Goal: Communication & Community: Answer question/provide support

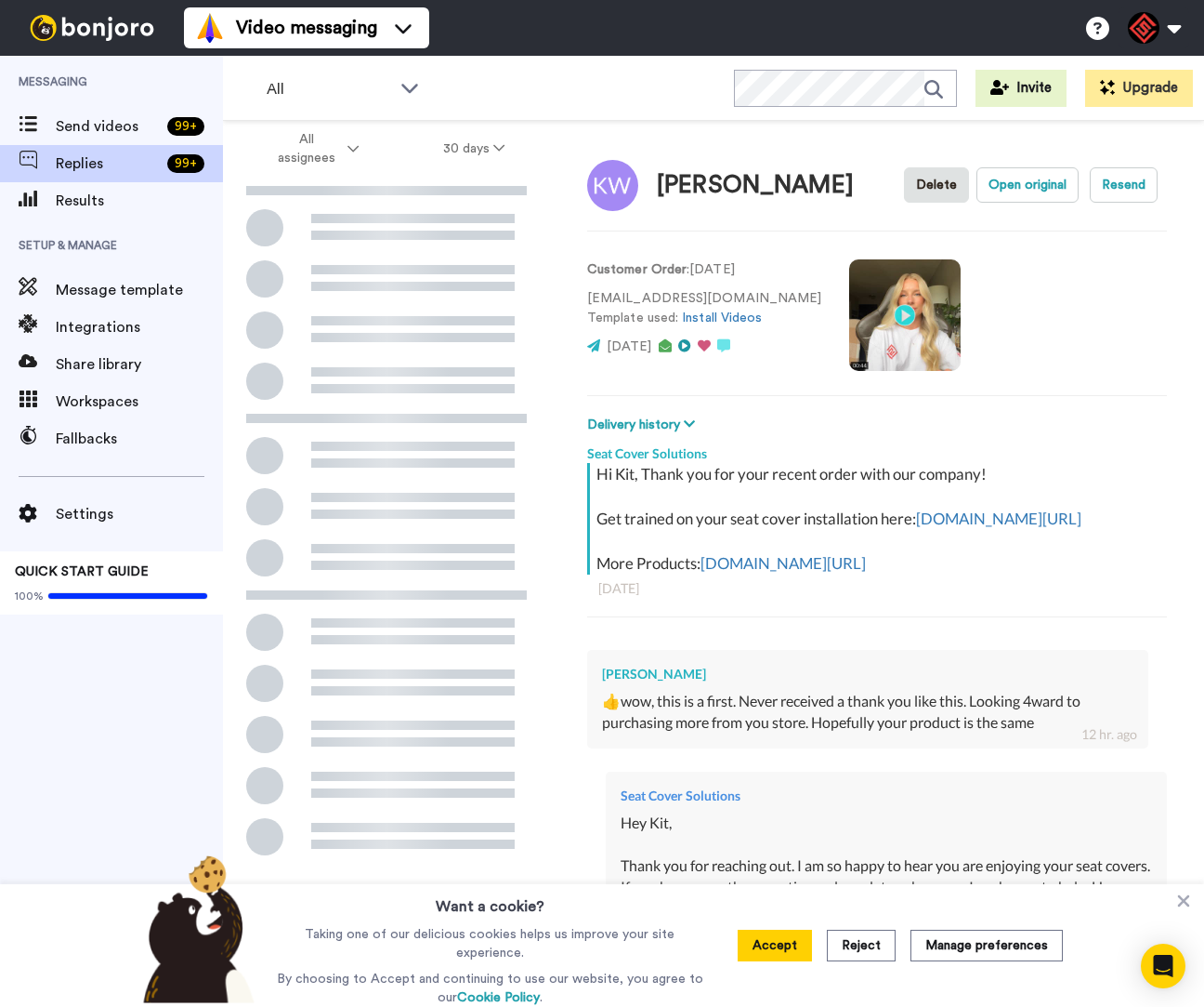
scroll to position [450, 0]
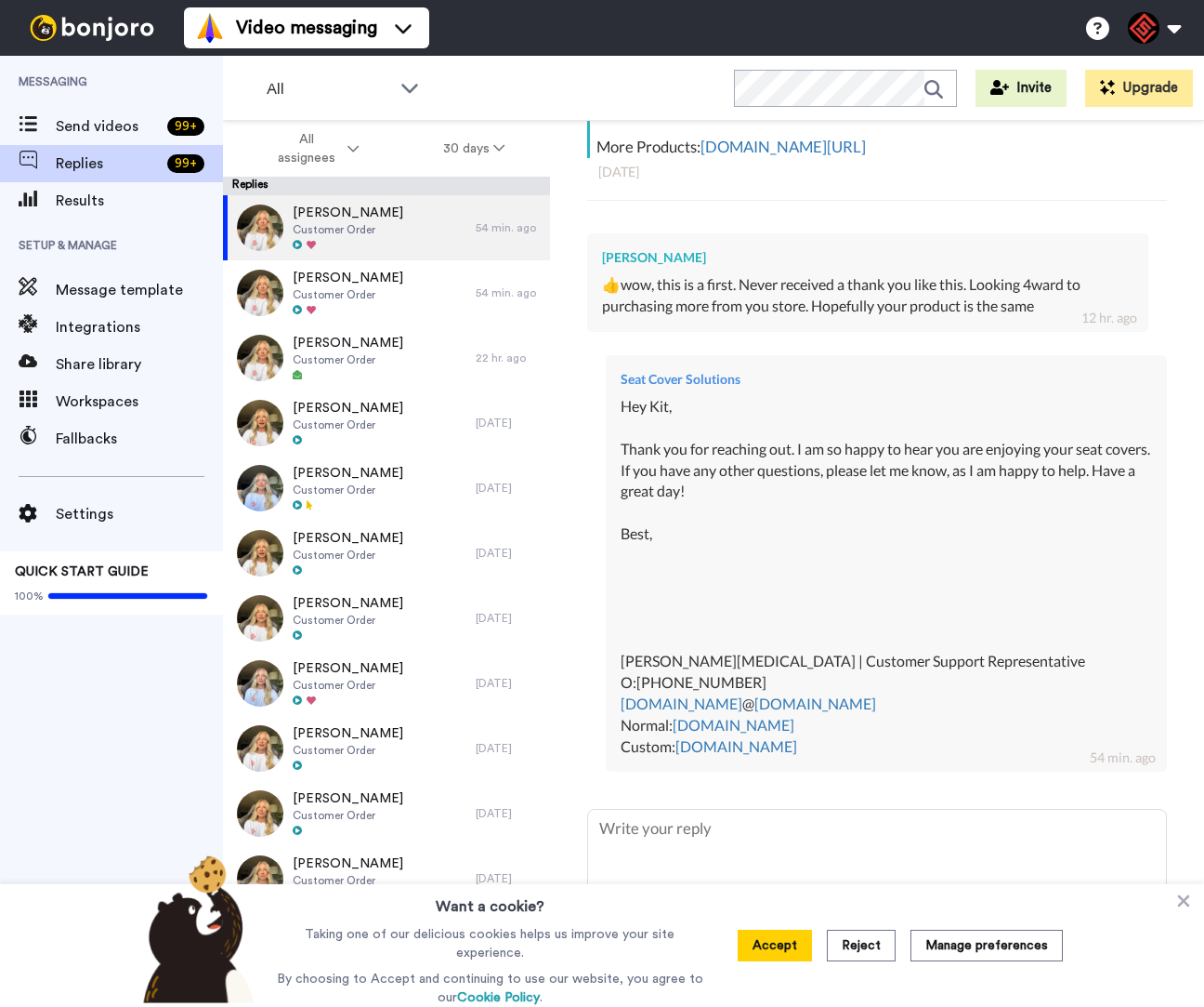
type textarea "x"
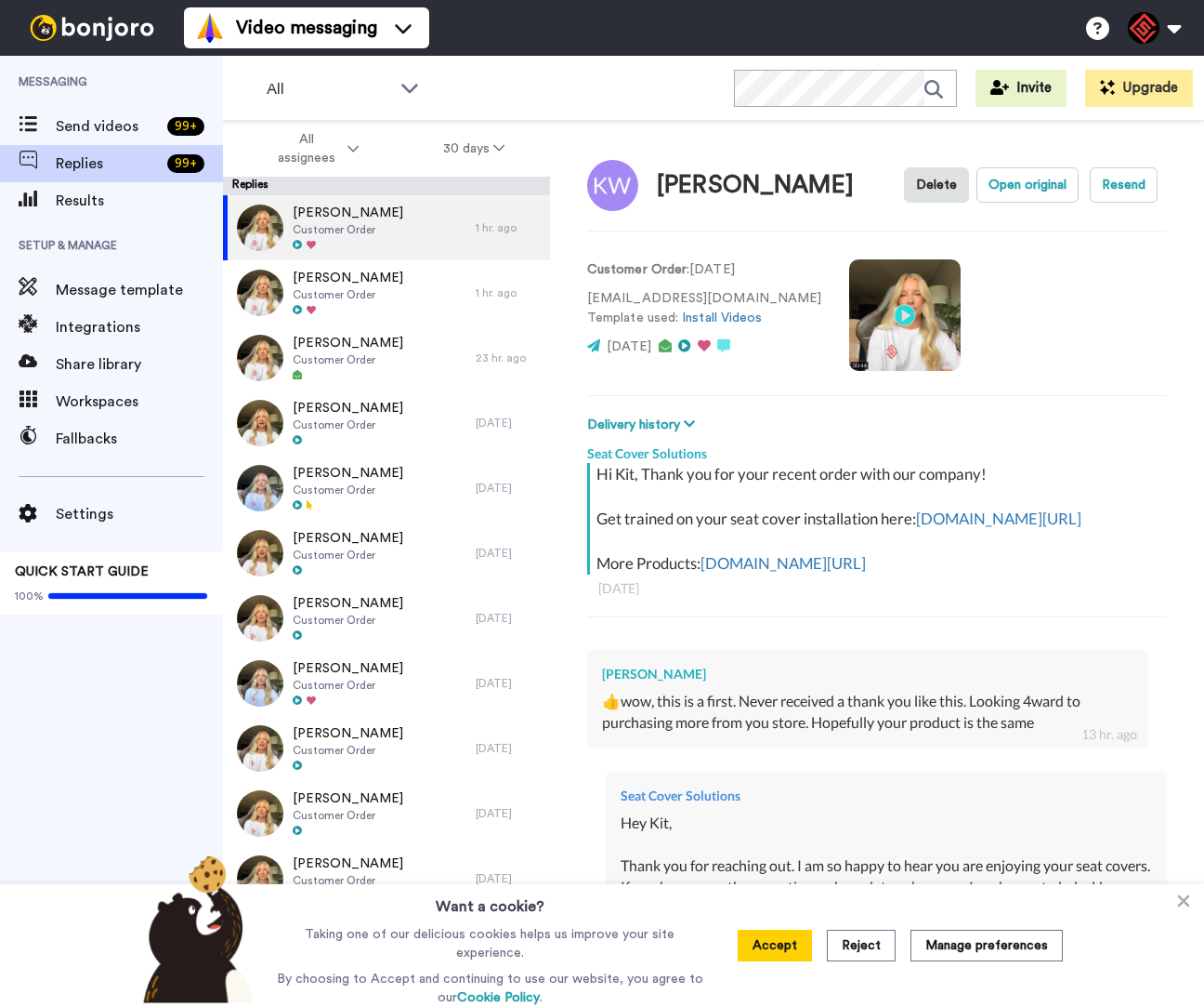
type textarea "x"
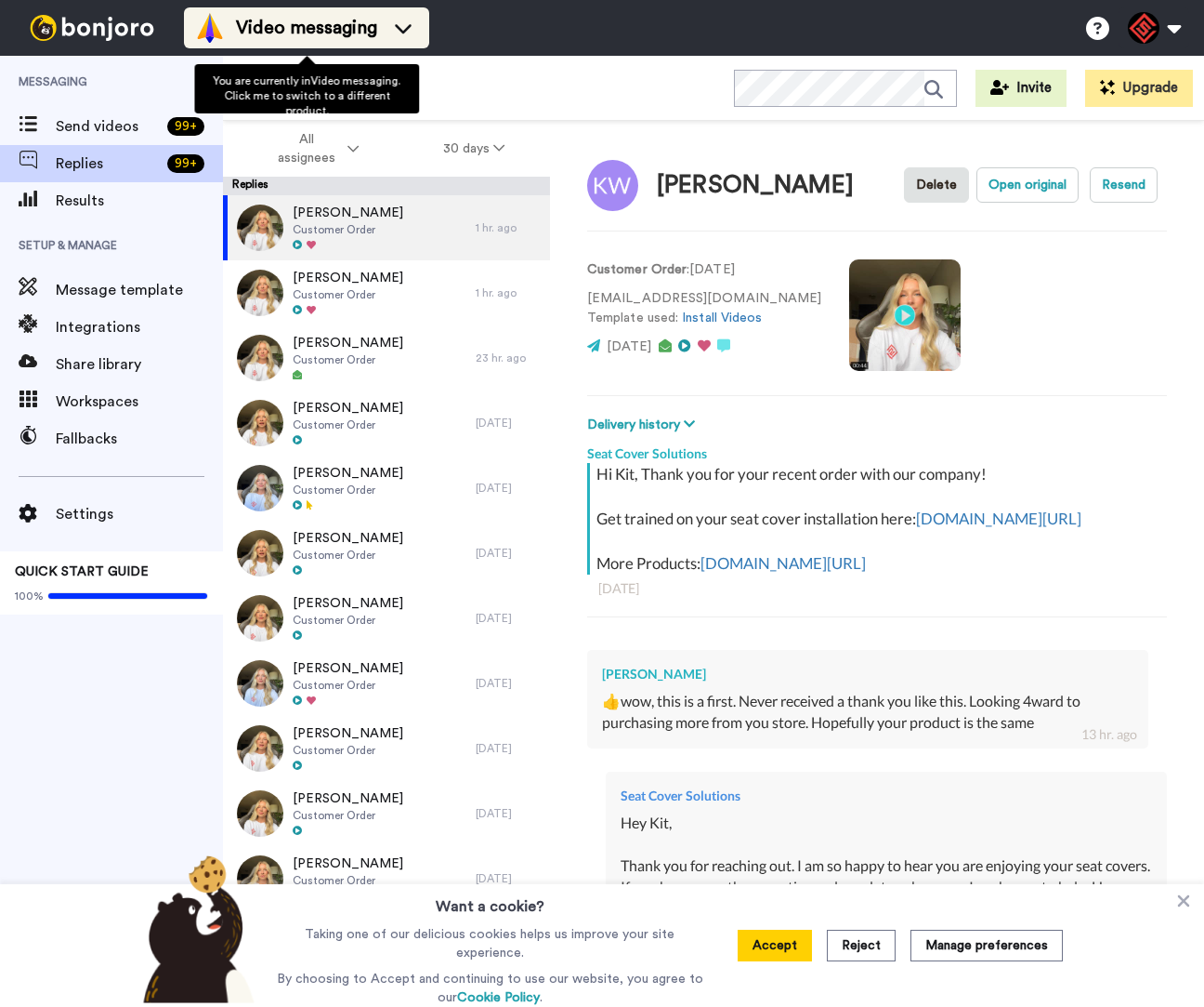
type textarea "x"
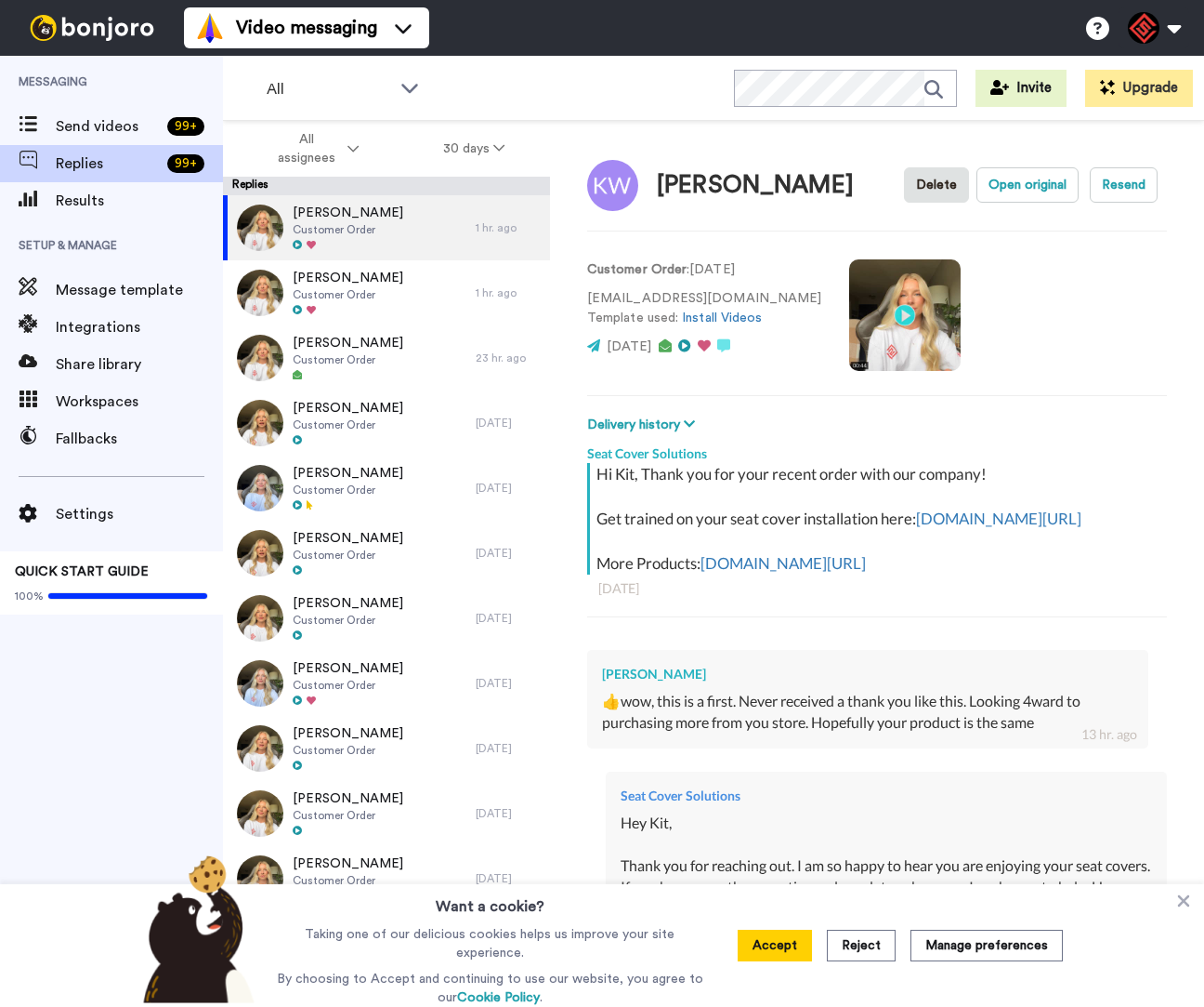
type textarea "x"
